Goal: Navigation & Orientation: Go to known website

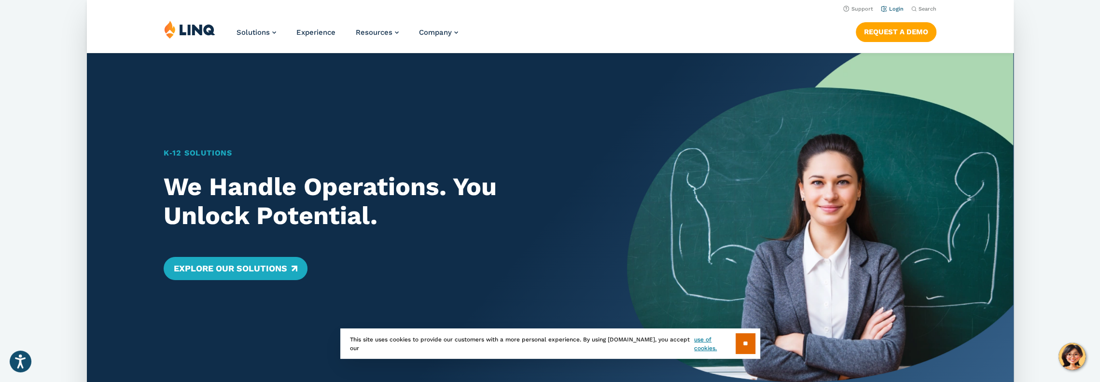
click at [898, 7] on link "Login" at bounding box center [892, 9] width 23 height 6
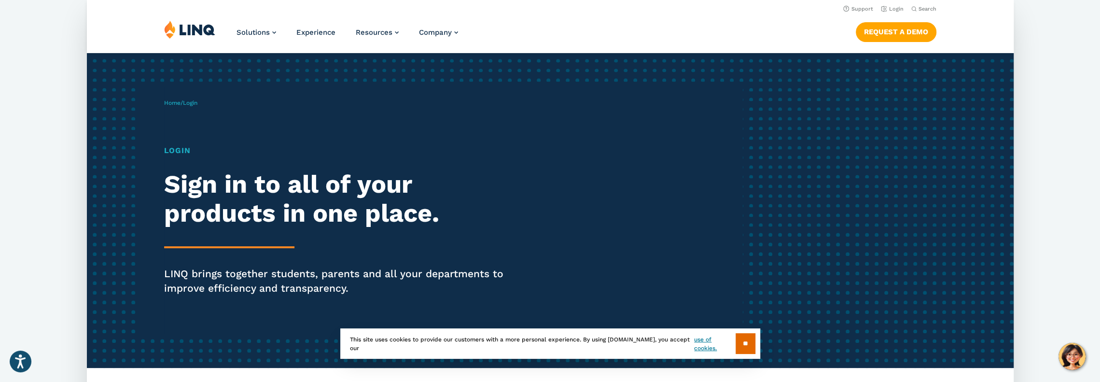
click at [748, 350] on input "**" at bounding box center [746, 343] width 20 height 21
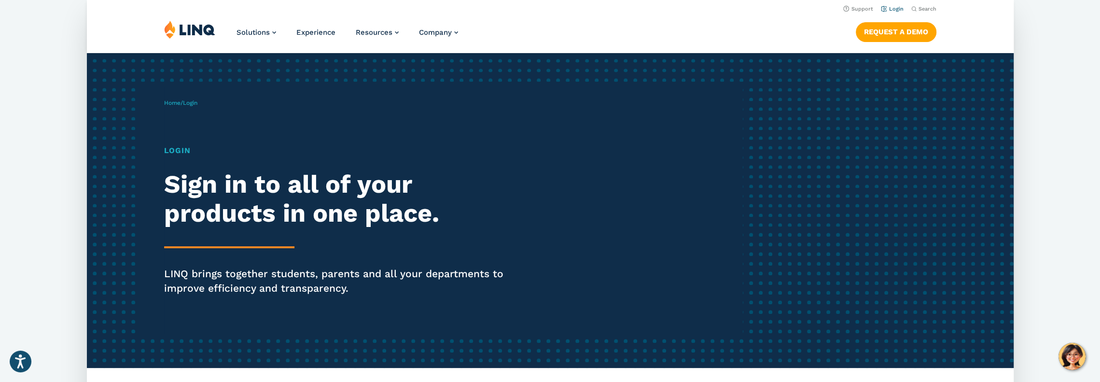
click at [895, 10] on link "Login" at bounding box center [892, 9] width 23 height 6
click at [183, 105] on span "Home / Login" at bounding box center [180, 102] width 33 height 7
click at [174, 153] on h1 "Login" at bounding box center [342, 151] width 357 height 12
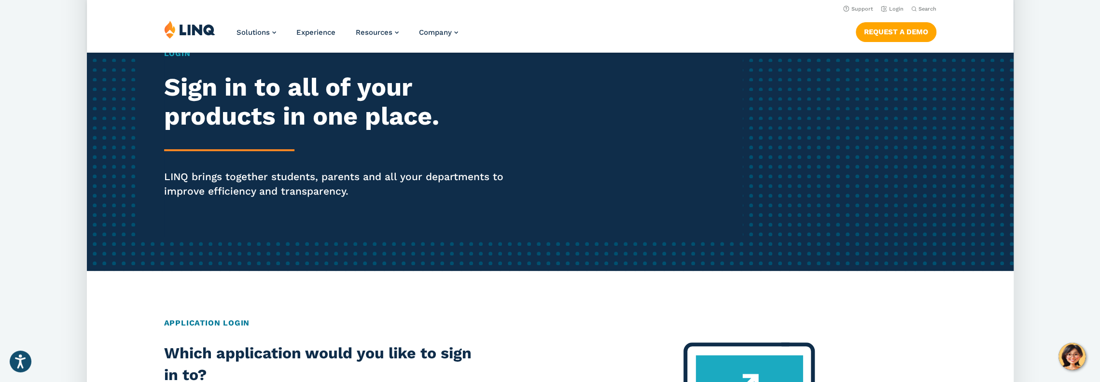
scroll to position [97, 0]
